Goal: Transaction & Acquisition: Purchase product/service

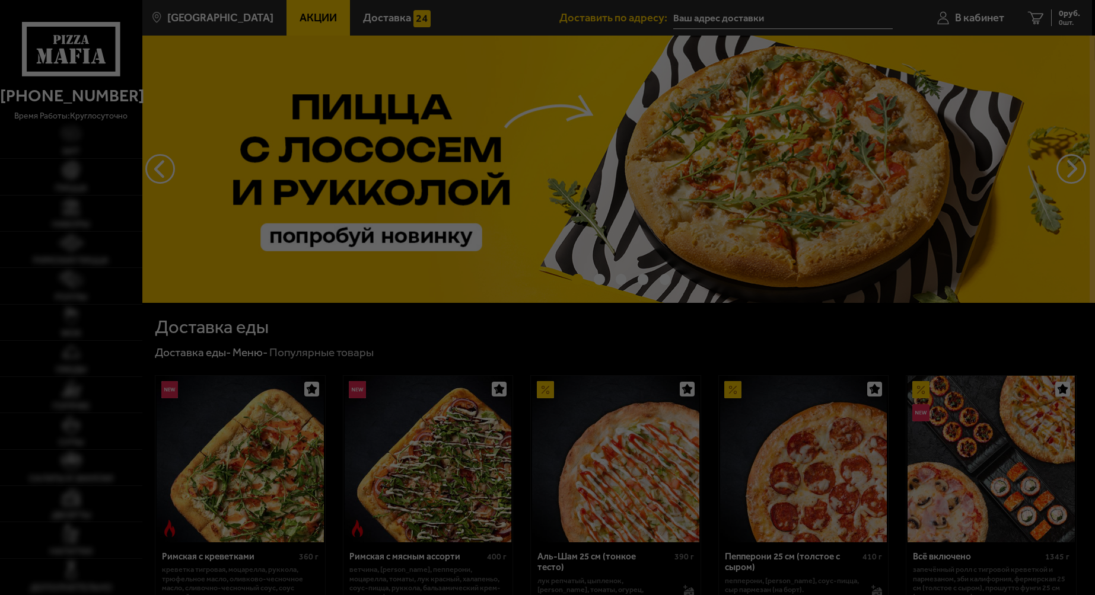
type input "[STREET_ADDRESS]"
click at [56, 254] on div at bounding box center [547, 297] width 1095 height 595
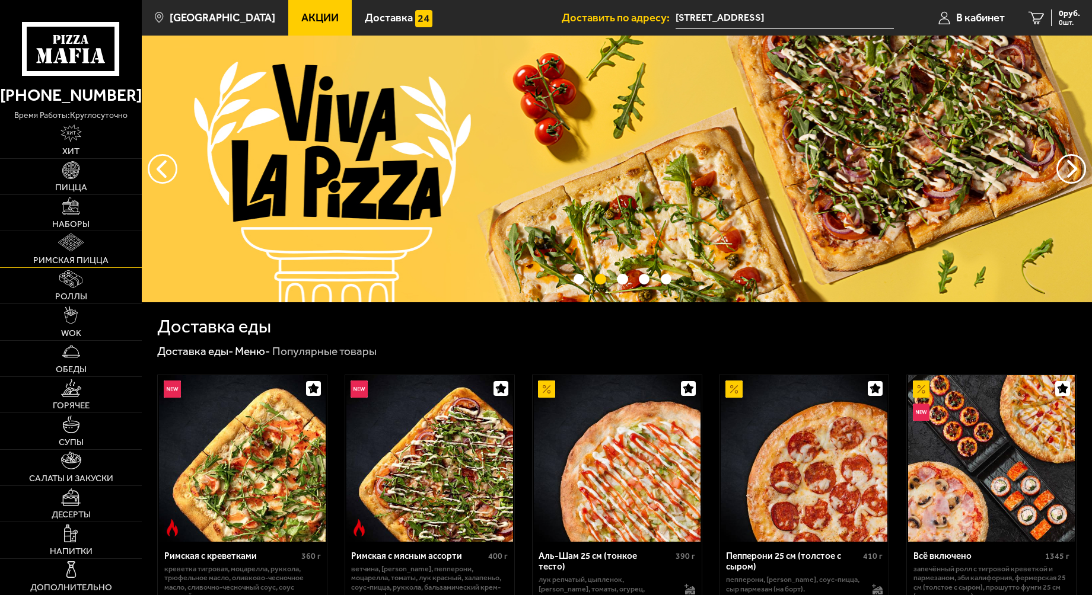
click at [57, 253] on link "Римская пицца" at bounding box center [71, 249] width 142 height 36
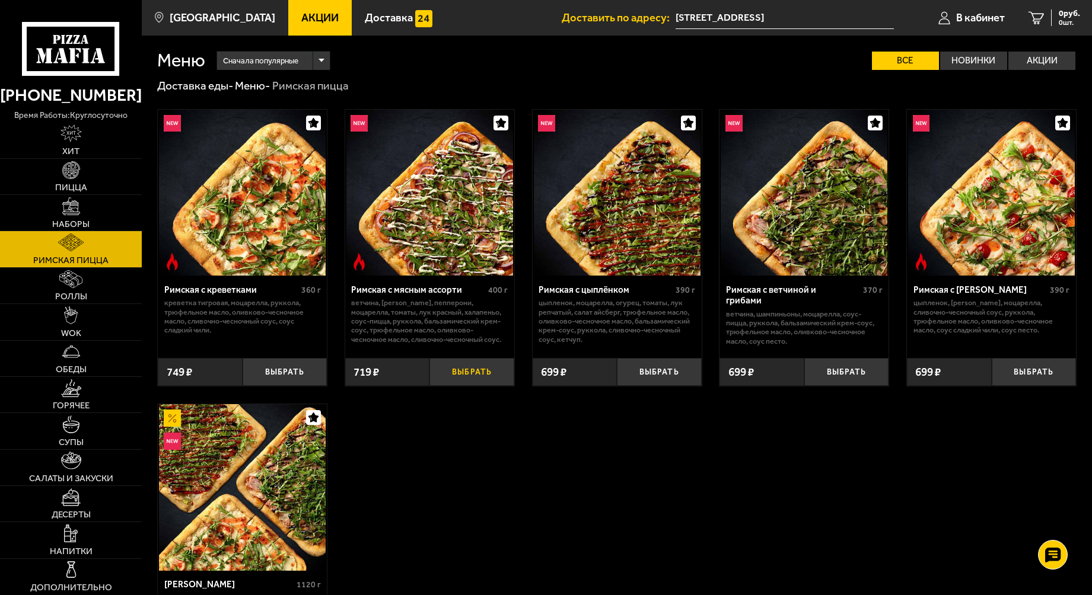
click at [479, 386] on button "Выбрать" at bounding box center [471, 372] width 84 height 28
click at [654, 386] on button "Выбрать" at bounding box center [659, 372] width 84 height 28
click at [836, 382] on button "Выбрать" at bounding box center [846, 372] width 84 height 28
click at [1020, 386] on button "Выбрать" at bounding box center [1034, 372] width 84 height 28
click at [636, 386] on button "−" at bounding box center [631, 372] width 28 height 28
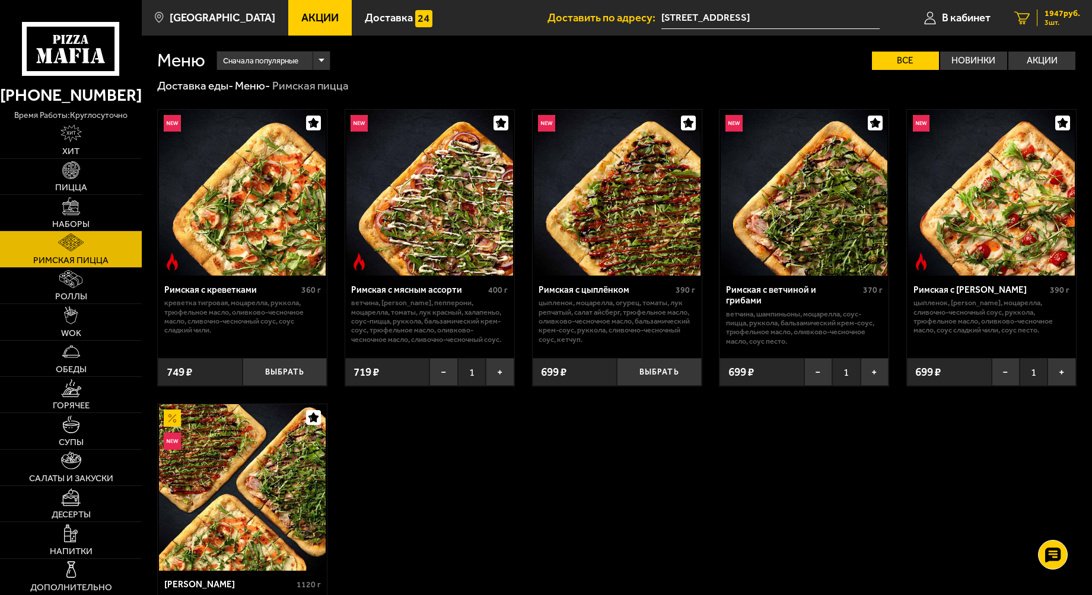
click at [1053, 12] on span "1947 руб." at bounding box center [1062, 13] width 36 height 8
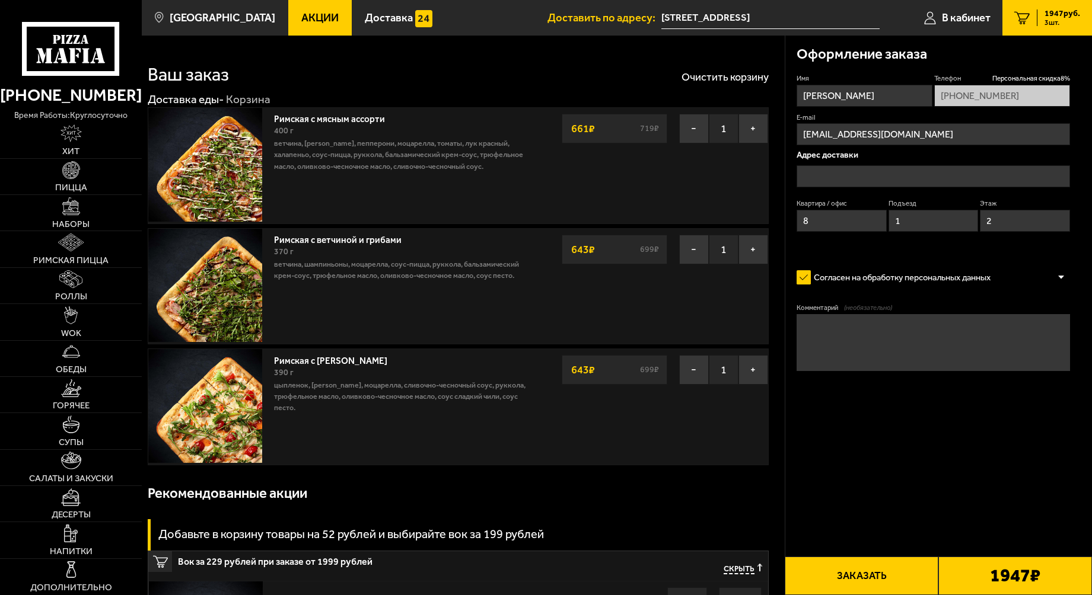
type input "[STREET_ADDRESS]"
click at [884, 575] on button "Заказать" at bounding box center [862, 576] width 154 height 39
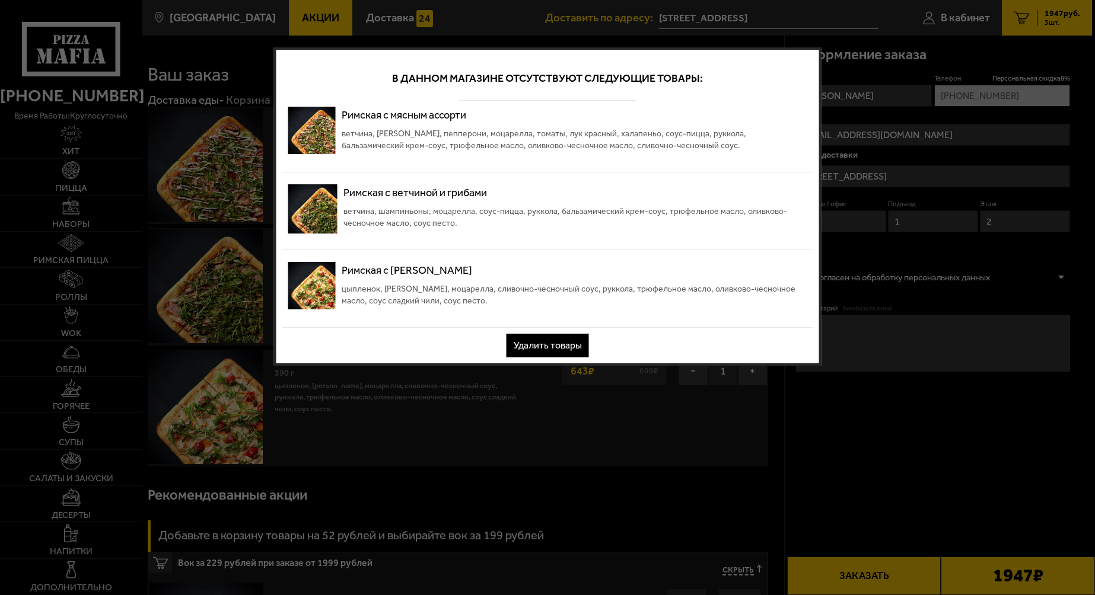
click at [801, 451] on div at bounding box center [547, 297] width 1095 height 595
click at [932, 225] on div at bounding box center [547, 297] width 1095 height 595
click at [524, 350] on button "Удалить товары" at bounding box center [548, 346] width 82 height 24
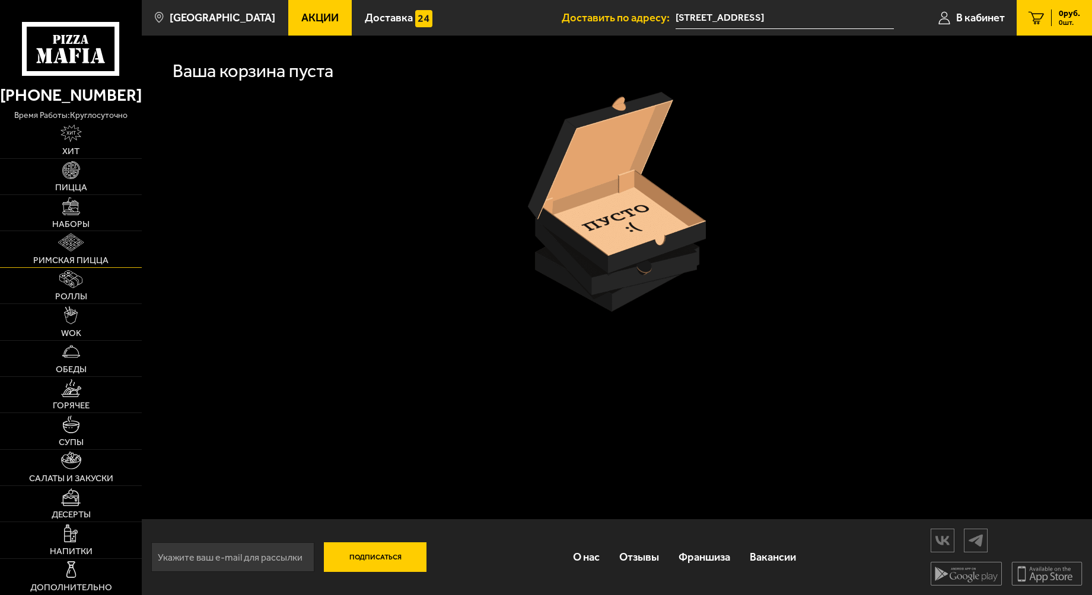
click at [58, 251] on link "Римская пицца" at bounding box center [71, 249] width 142 height 36
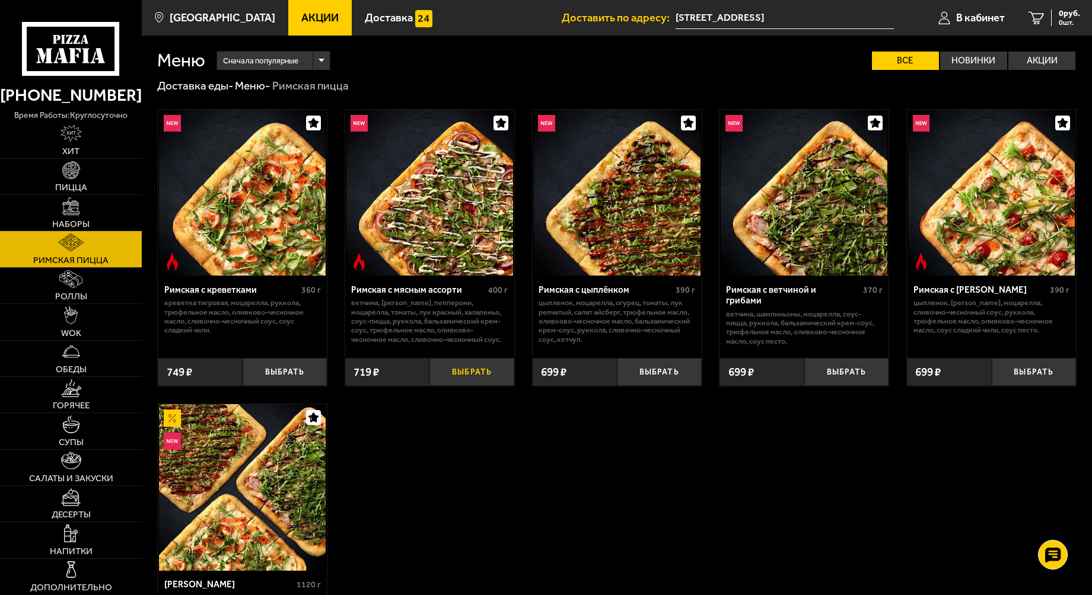
click at [499, 386] on button "Выбрать" at bounding box center [471, 372] width 84 height 28
click at [857, 386] on button "Выбрать" at bounding box center [846, 372] width 84 height 28
click at [858, 386] on button "Выбрать" at bounding box center [846, 372] width 84 height 28
click at [1059, 386] on button "Выбрать" at bounding box center [1034, 372] width 84 height 28
click at [1044, 20] on span "3 шт." at bounding box center [1062, 22] width 36 height 7
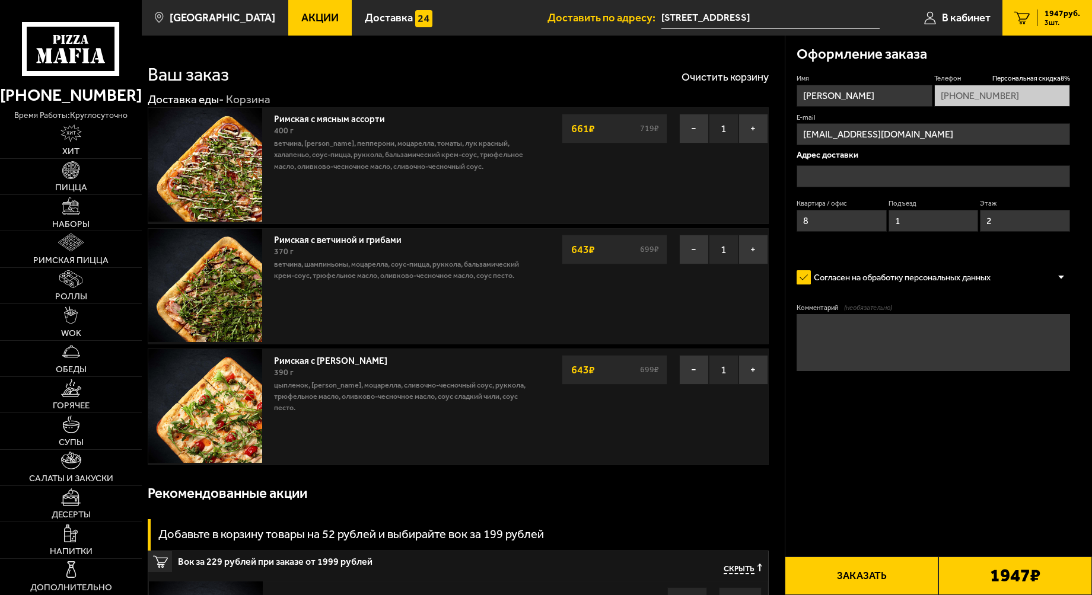
type input "[STREET_ADDRESS]"
click at [846, 344] on textarea "Комментарий (необязательно)" at bounding box center [933, 342] width 273 height 57
click at [840, 574] on button "Заказать" at bounding box center [862, 576] width 154 height 39
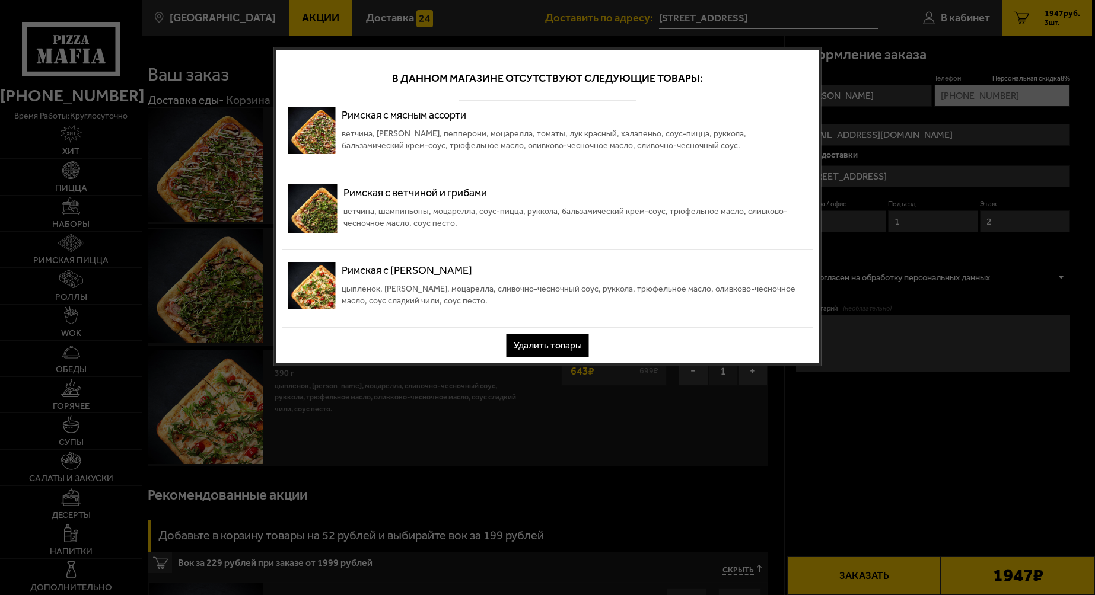
click at [546, 350] on button "Удалить товары" at bounding box center [548, 346] width 82 height 24
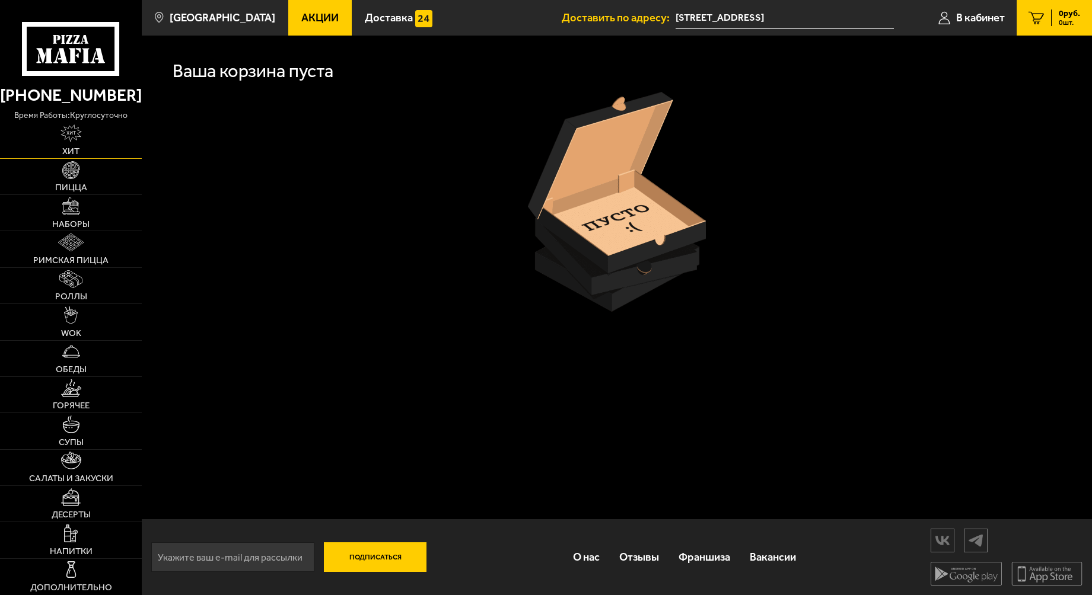
click at [78, 130] on img at bounding box center [70, 134] width 21 height 18
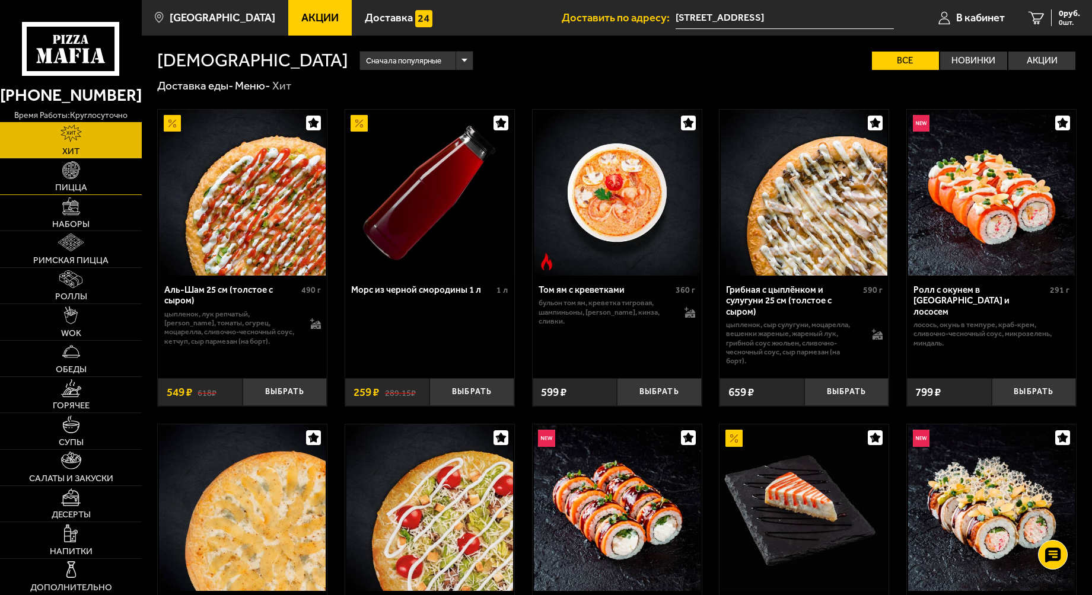
click at [74, 168] on img at bounding box center [71, 170] width 18 height 18
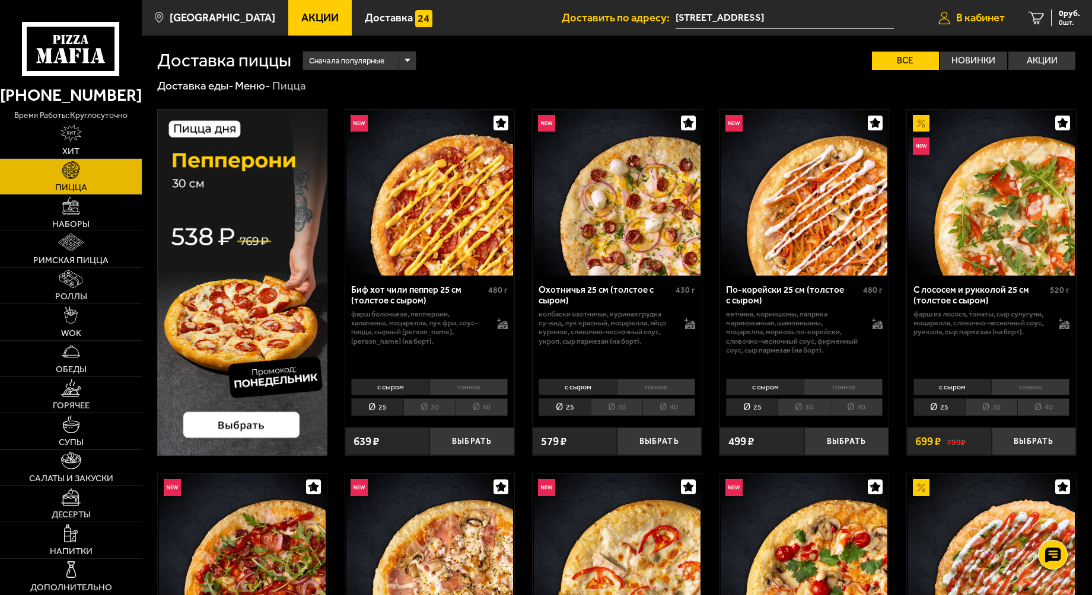
click at [964, 14] on span "В кабинет" at bounding box center [980, 17] width 49 height 11
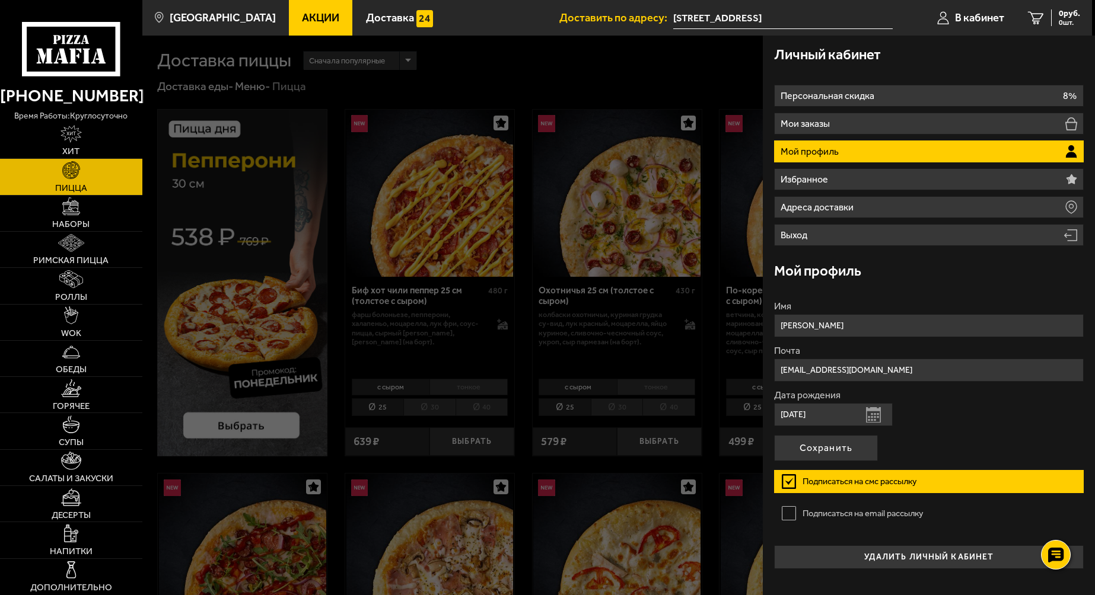
click at [594, 236] on div at bounding box center [689, 333] width 1095 height 595
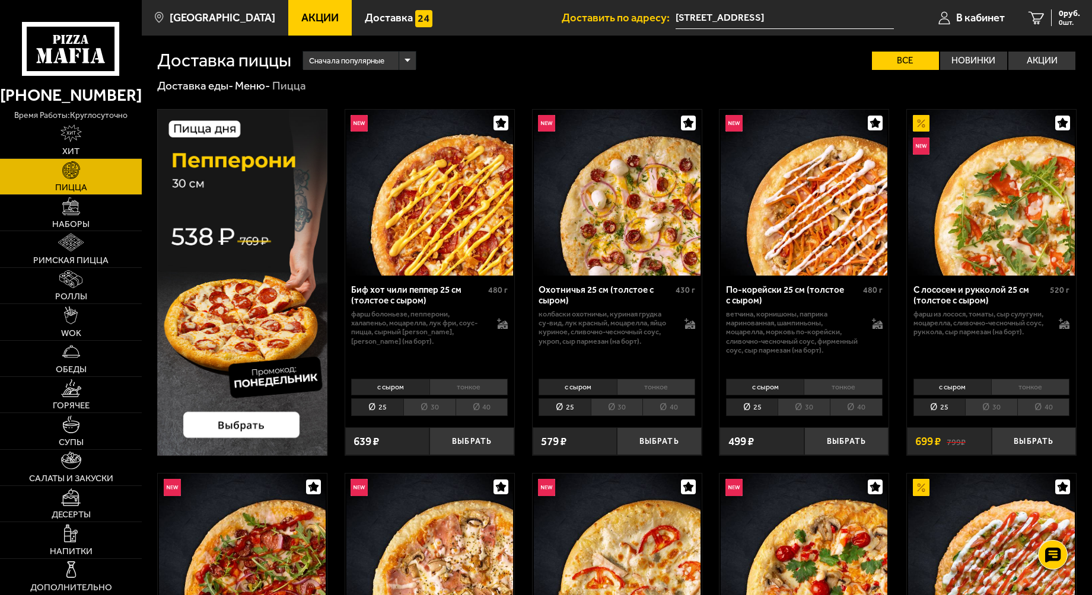
click at [253, 301] on img at bounding box center [242, 283] width 170 height 348
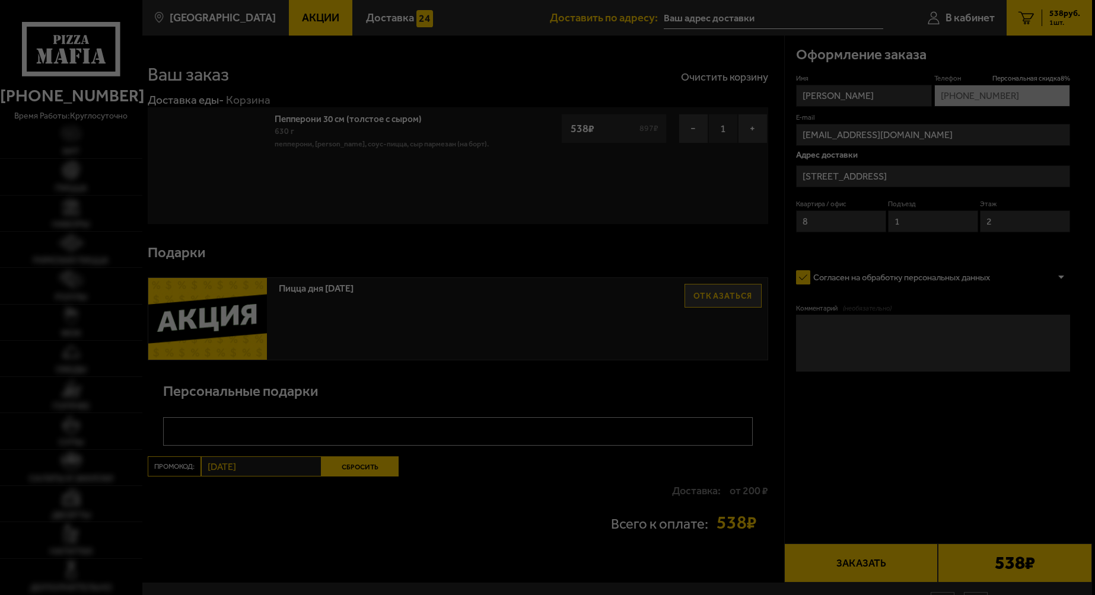
type input "[STREET_ADDRESS]"
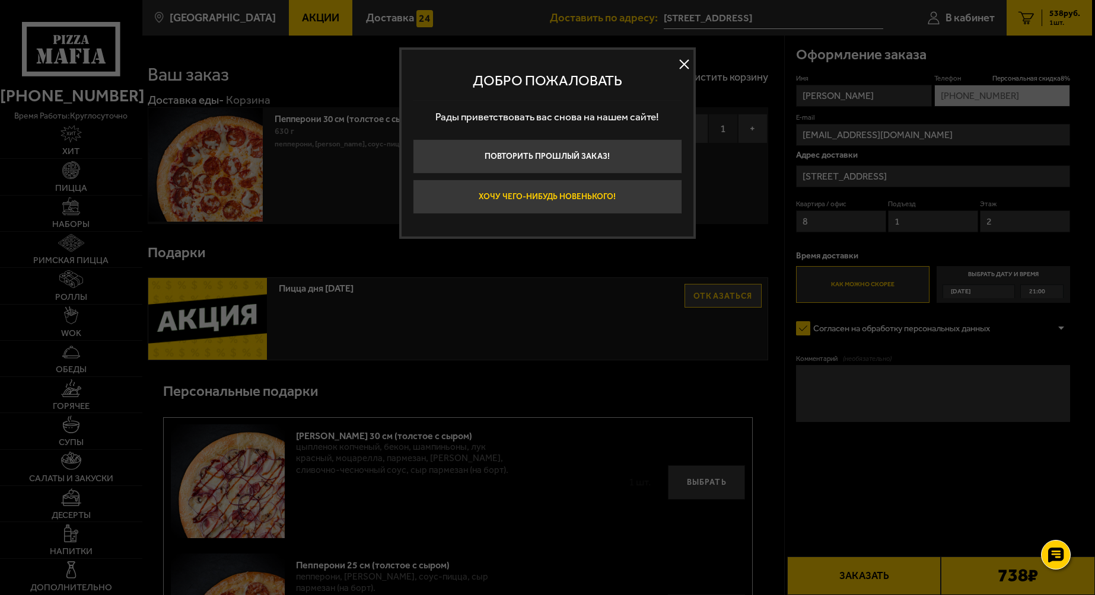
click at [507, 200] on button "Хочу чего-нибудь новенького!" at bounding box center [547, 197] width 269 height 34
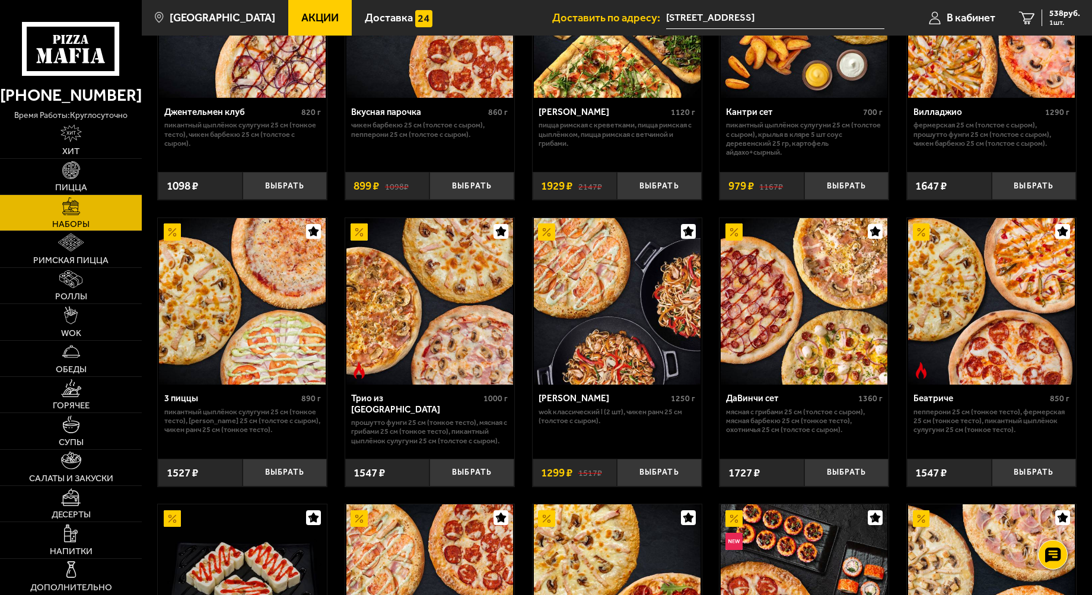
scroll to position [237, 0]
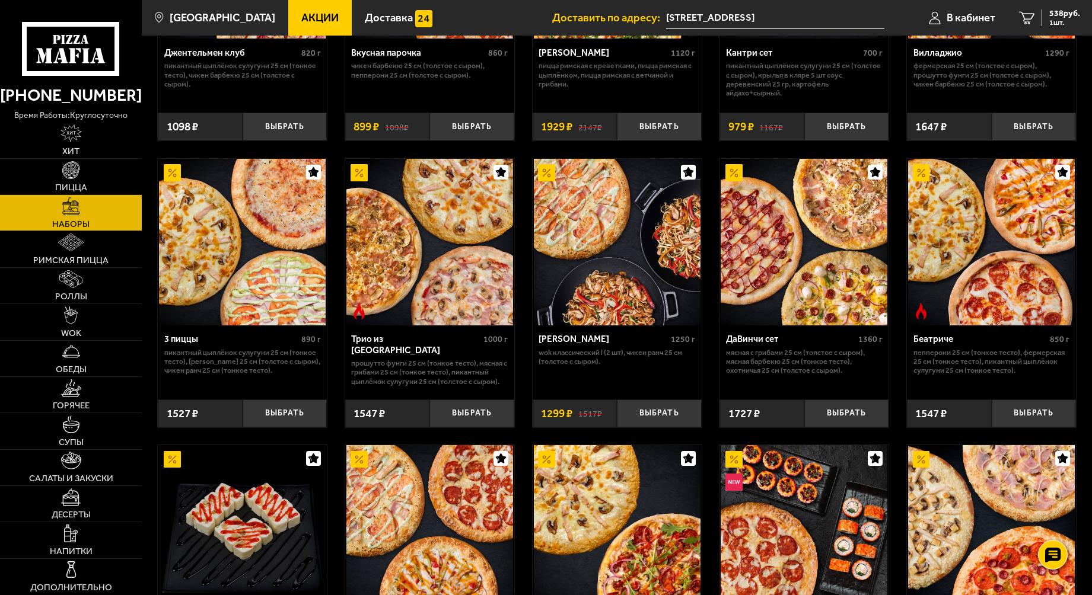
click at [254, 238] on img at bounding box center [242, 242] width 167 height 167
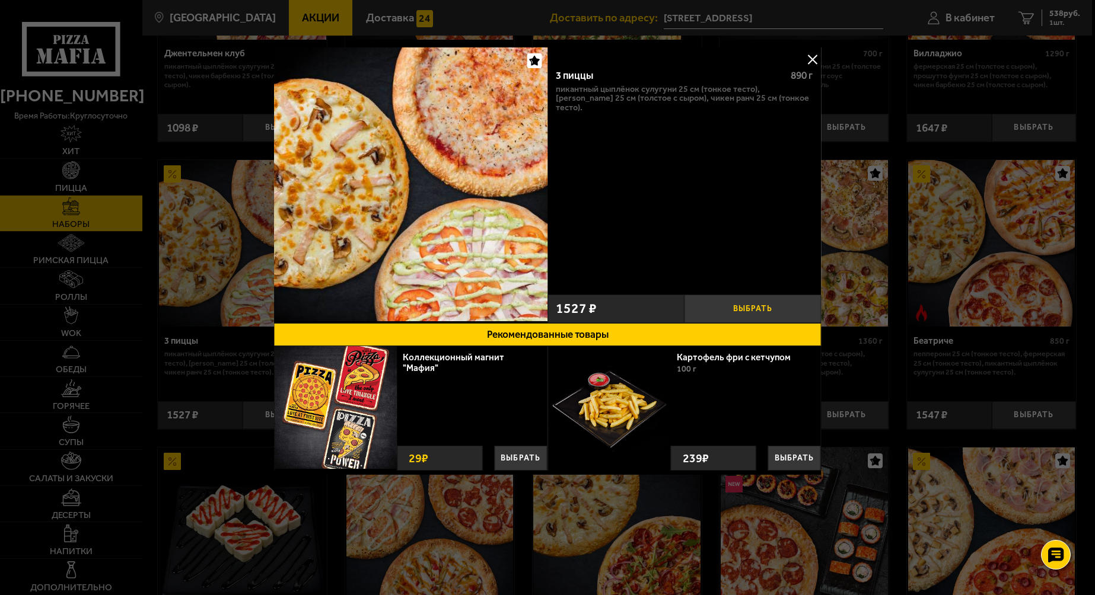
click at [735, 311] on button "Выбрать" at bounding box center [752, 309] width 137 height 28
click at [544, 329] on button "Рекомендованные товары" at bounding box center [547, 334] width 547 height 23
click at [793, 233] on div "3 пиццы 890 г Пикантный цыплёнок сулугуни 25 см (тонкое тесто), Маргарита 25 см…" at bounding box center [684, 174] width 274 height 230
click at [407, 242] on img at bounding box center [411, 184] width 274 height 274
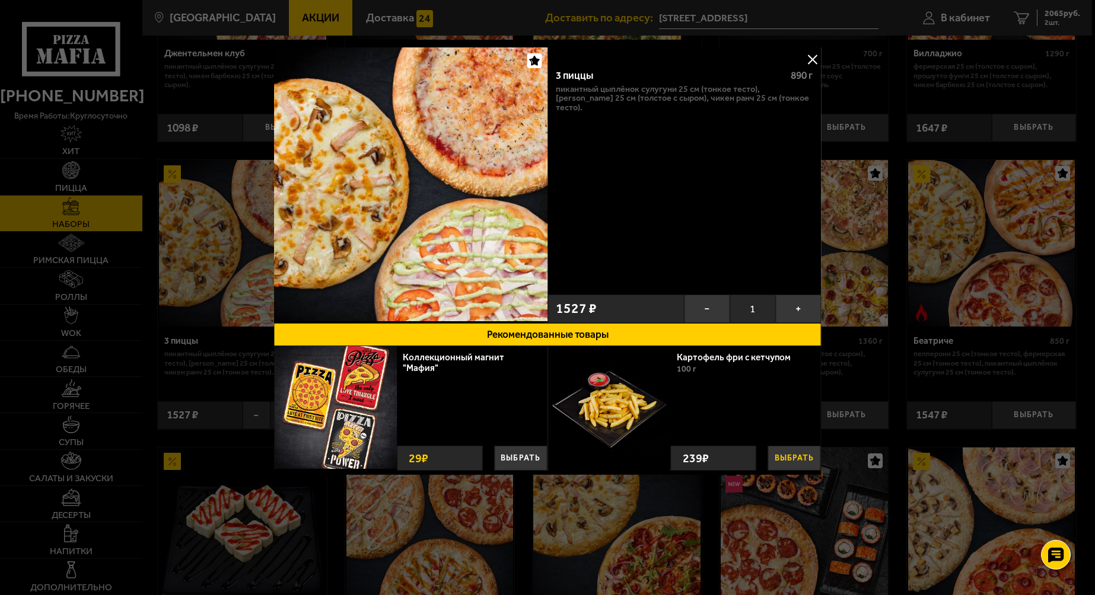
click at [800, 461] on button "Выбрать" at bounding box center [794, 458] width 53 height 25
click at [762, 454] on button "−" at bounding box center [769, 457] width 21 height 28
drag, startPoint x: 765, startPoint y: 455, endPoint x: 757, endPoint y: 491, distance: 37.1
click at [756, 491] on div "3 пиццы 890 г Пикантный цыплёнок сулугуни 25 см (тонкое тесто), Маргарита 25 см…" at bounding box center [547, 269] width 547 height 445
click at [842, 416] on div at bounding box center [547, 297] width 1095 height 595
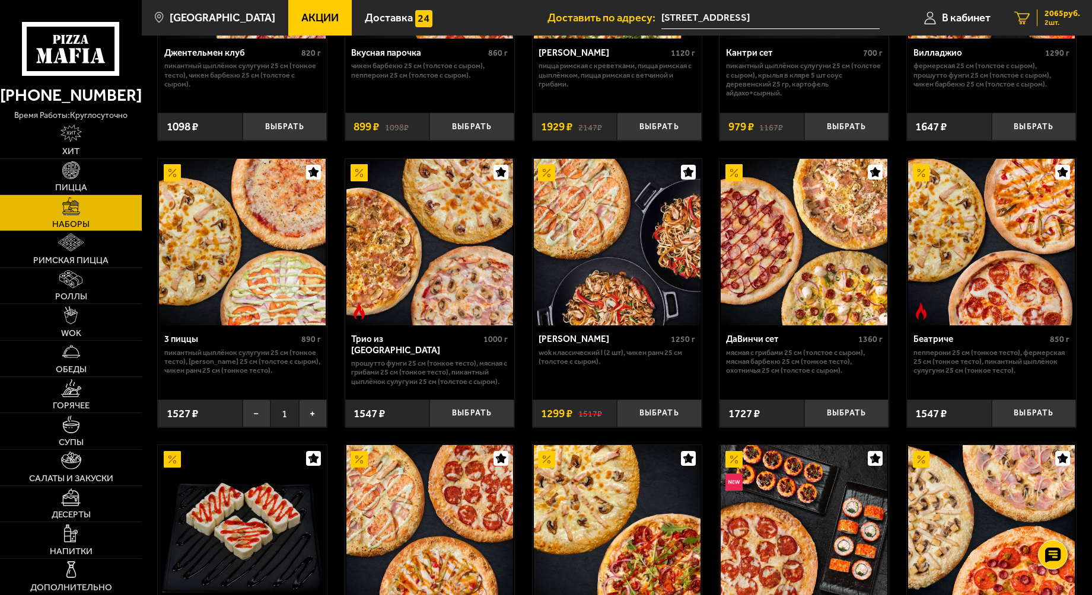
click at [1047, 13] on span "2065 руб." at bounding box center [1062, 13] width 36 height 8
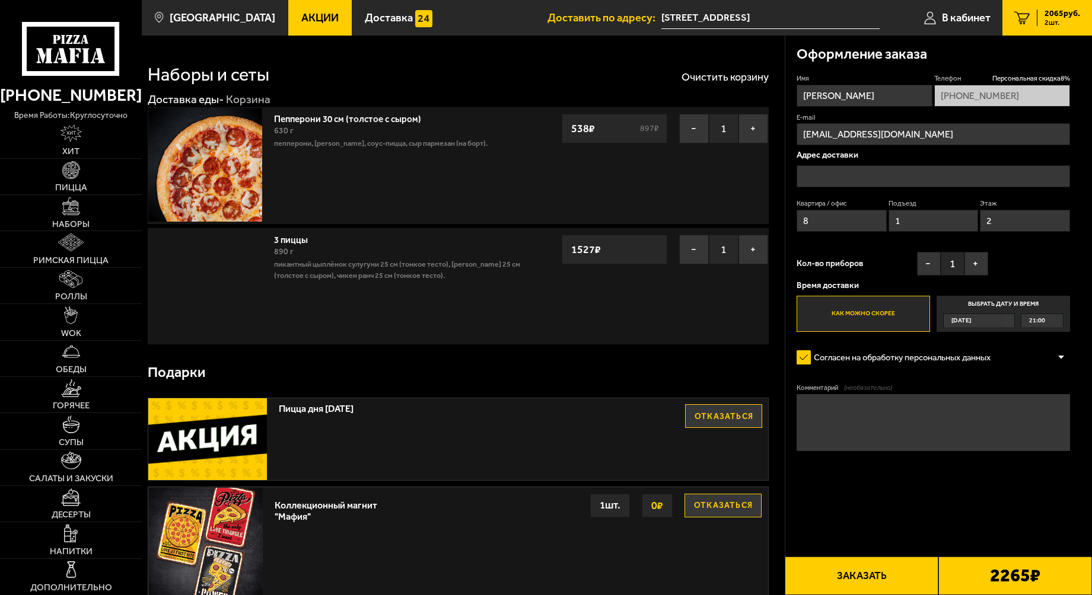
type input "[STREET_ADDRESS]"
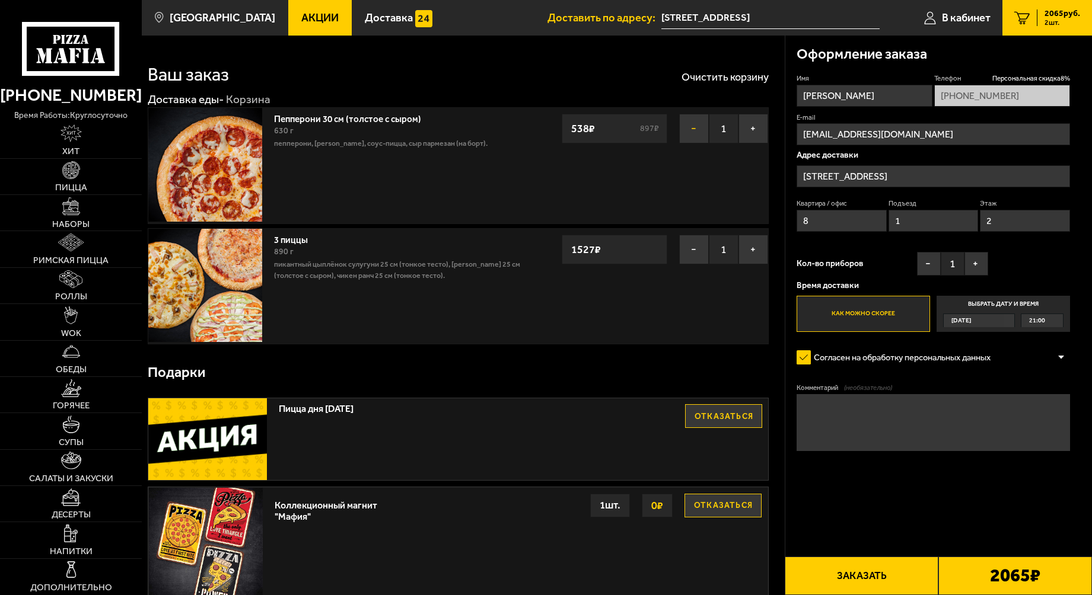
click at [697, 131] on button "−" at bounding box center [694, 129] width 30 height 30
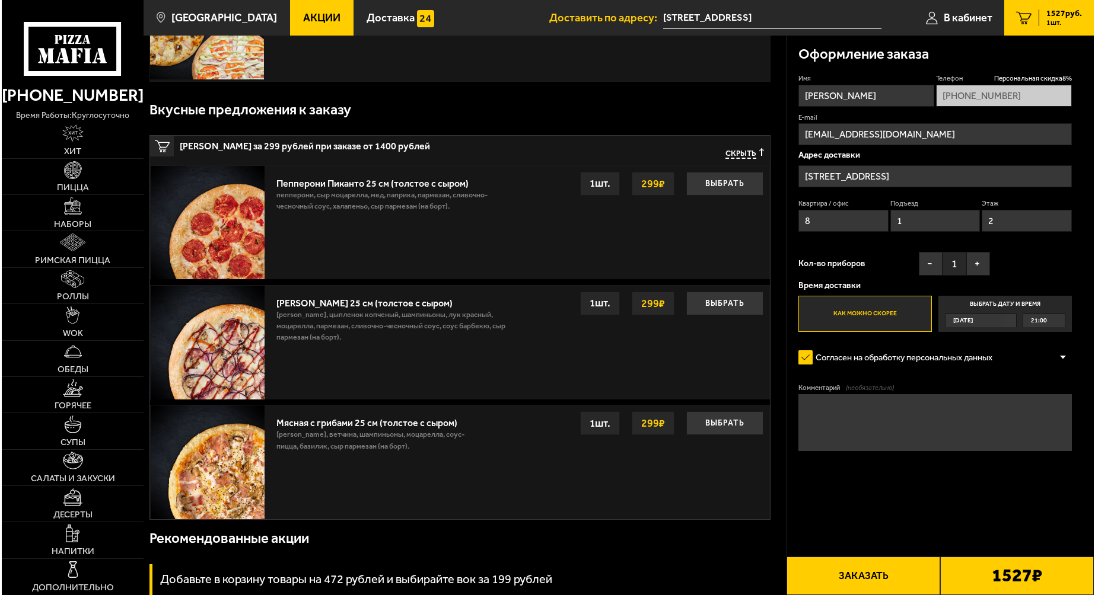
scroll to position [119, 0]
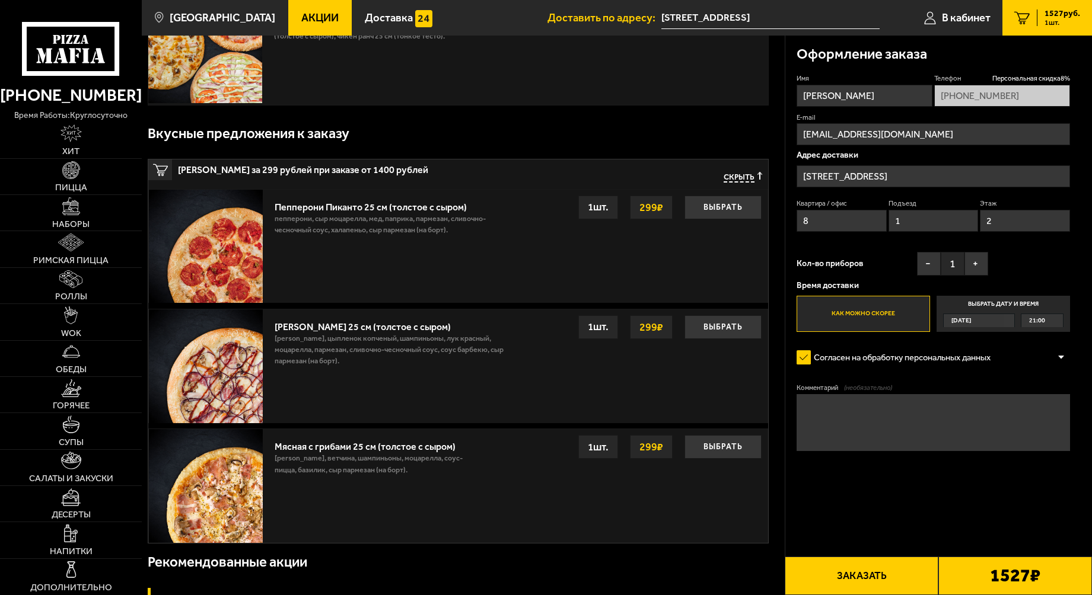
click at [223, 496] on img at bounding box center [206, 486] width 114 height 114
click at [726, 454] on button "Выбрать" at bounding box center [722, 447] width 77 height 24
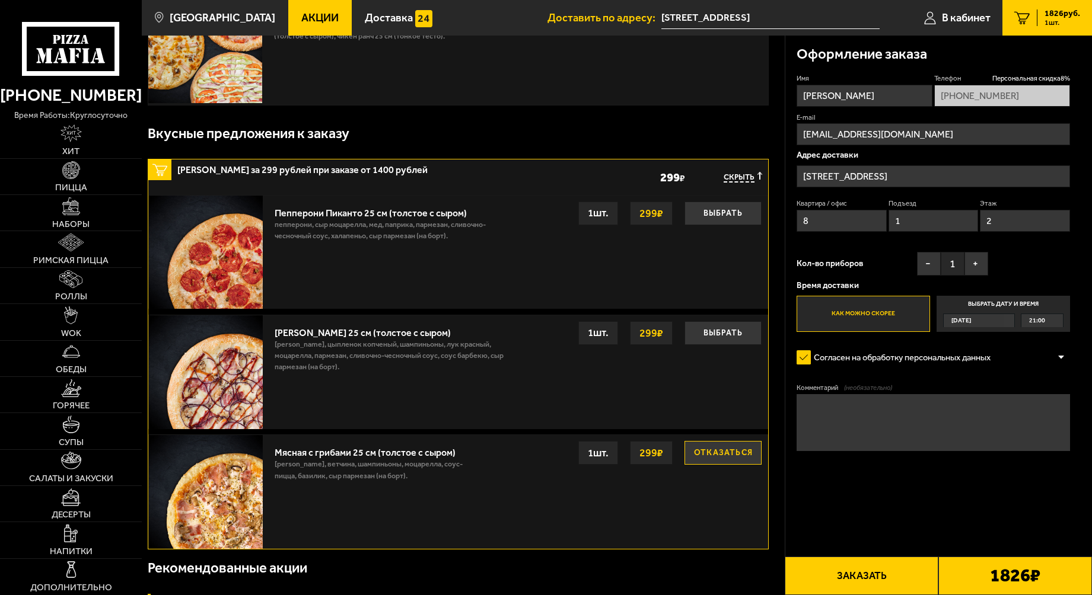
click at [826, 581] on button "Заказать" at bounding box center [862, 576] width 154 height 39
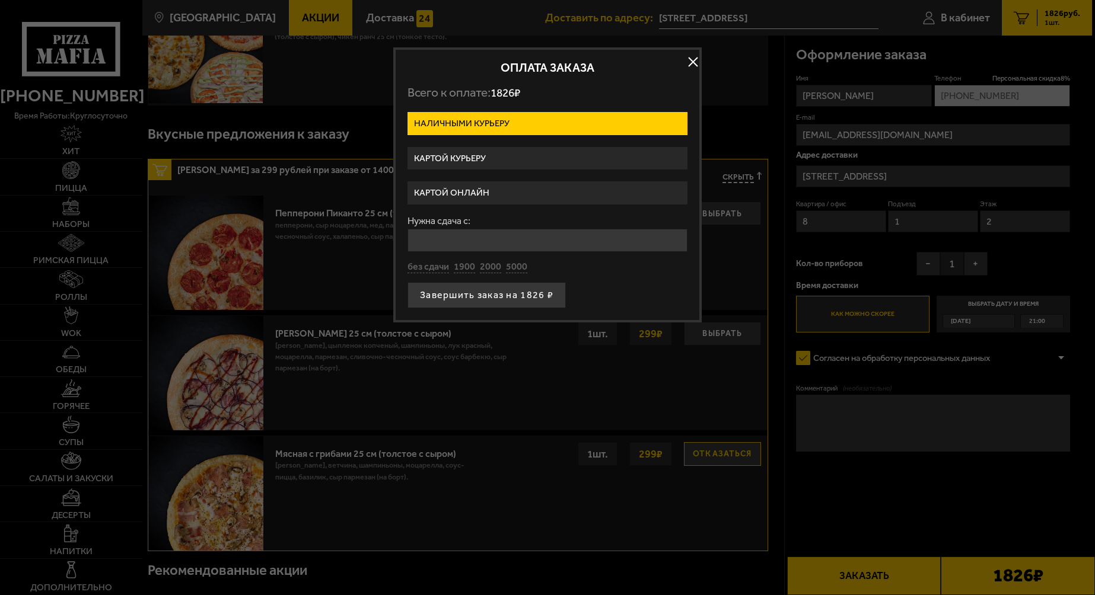
click at [461, 190] on label "Картой онлайн" at bounding box center [547, 192] width 280 height 23
click at [0, 0] on input "Картой онлайн" at bounding box center [0, 0] width 0 height 0
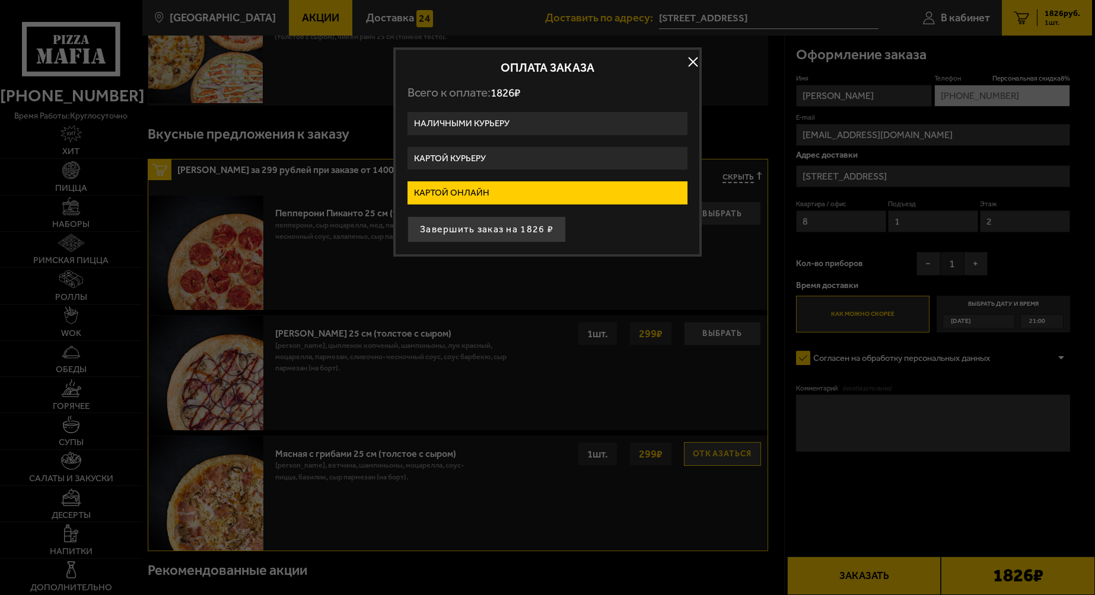
click at [461, 190] on label "Картой онлайн" at bounding box center [547, 192] width 280 height 23
click at [0, 0] on input "Картой онлайн" at bounding box center [0, 0] width 0 height 0
click at [461, 190] on label "Картой онлайн" at bounding box center [547, 192] width 280 height 23
click at [0, 0] on input "Картой онлайн" at bounding box center [0, 0] width 0 height 0
click at [487, 232] on button "Завершить заказ на 1826 ₽" at bounding box center [486, 229] width 158 height 26
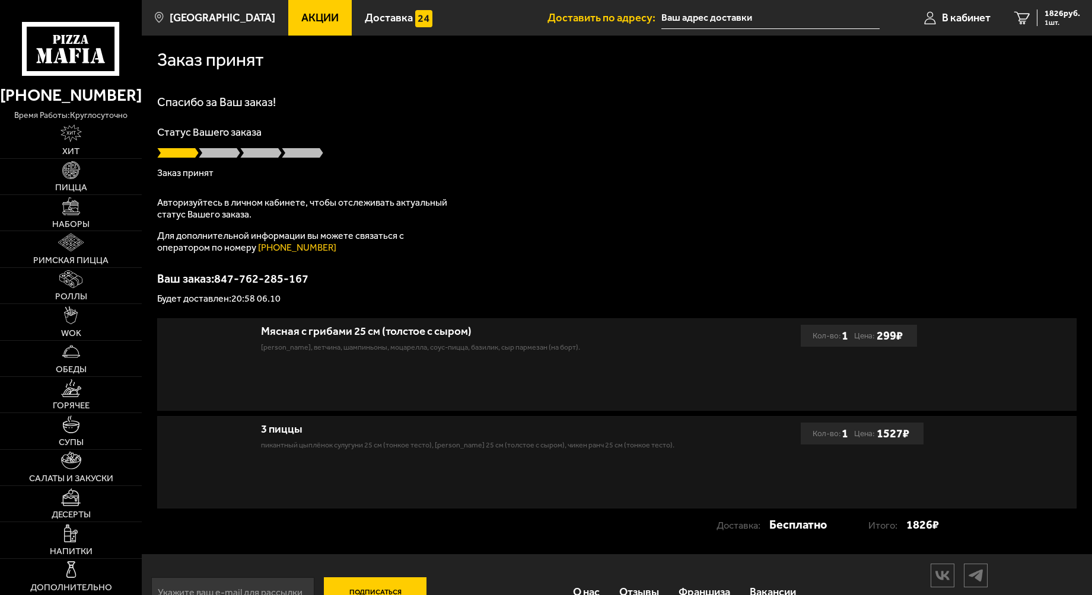
type input "[STREET_ADDRESS]"
